Goal: Navigation & Orientation: Understand site structure

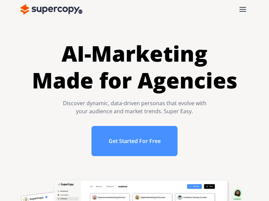
scroll to position [368, 0]
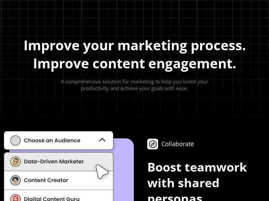
scroll to position [2157, 0]
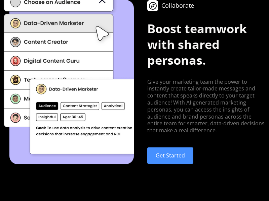
scroll to position [1652, 0]
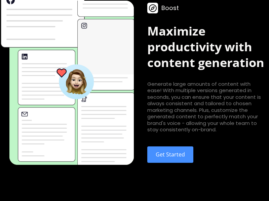
scroll to position [1651, 0]
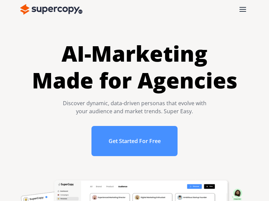
scroll to position [2204, 0]
